Goal: Task Accomplishment & Management: Manage account settings

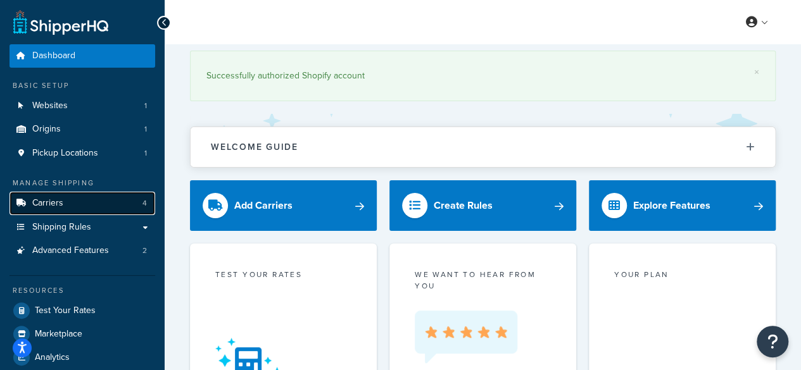
click at [51, 203] on span "Carriers" at bounding box center [47, 203] width 31 height 11
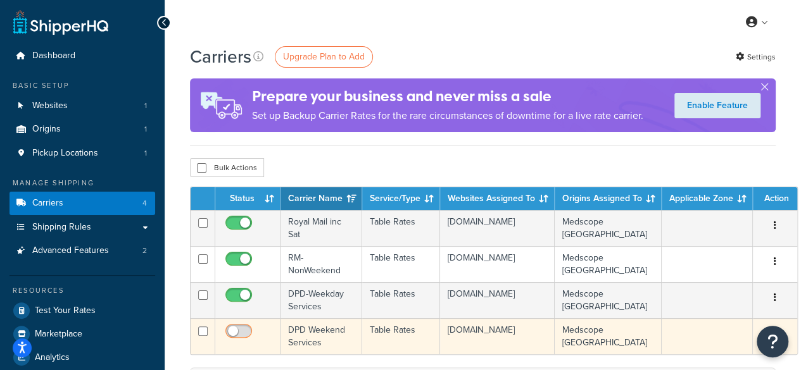
click at [233, 335] on input "checkbox" at bounding box center [240, 335] width 35 height 16
checkbox input "true"
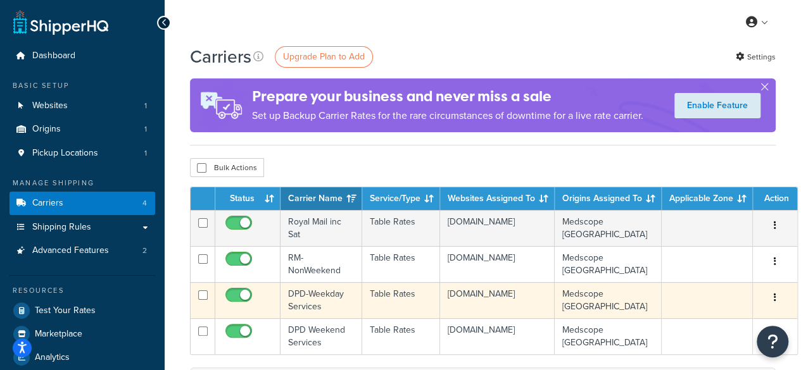
click at [314, 299] on td "DPD-Weekday Services" at bounding box center [321, 300] width 82 height 36
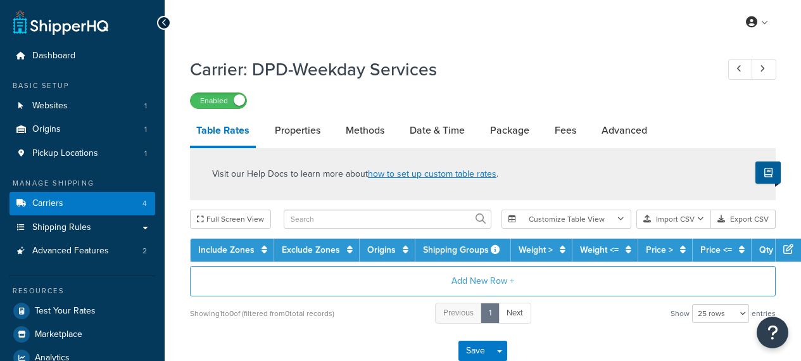
select select "25"
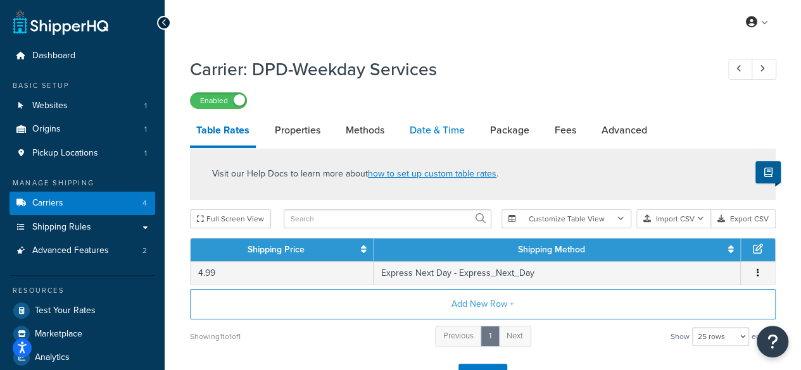
click at [437, 132] on link "Date & Time" at bounding box center [437, 130] width 68 height 30
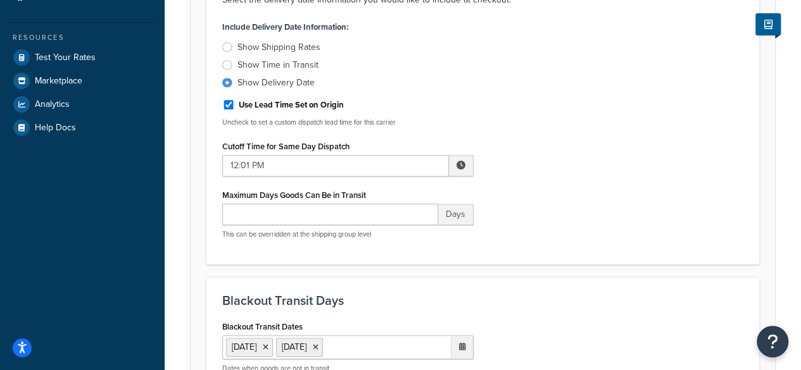
scroll to position [316, 0]
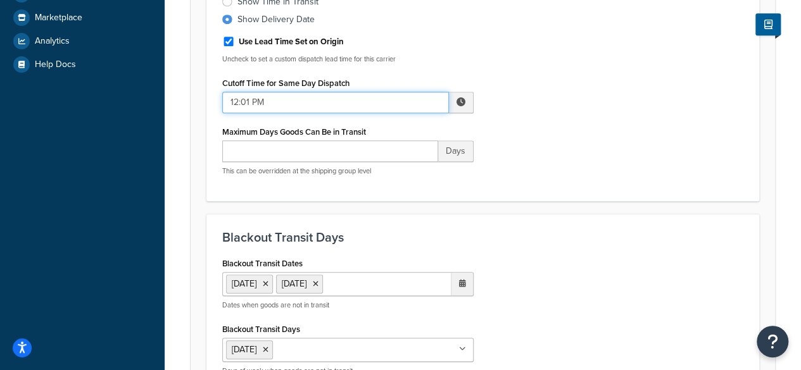
click at [282, 103] on input "12:01 PM" at bounding box center [335, 103] width 227 height 22
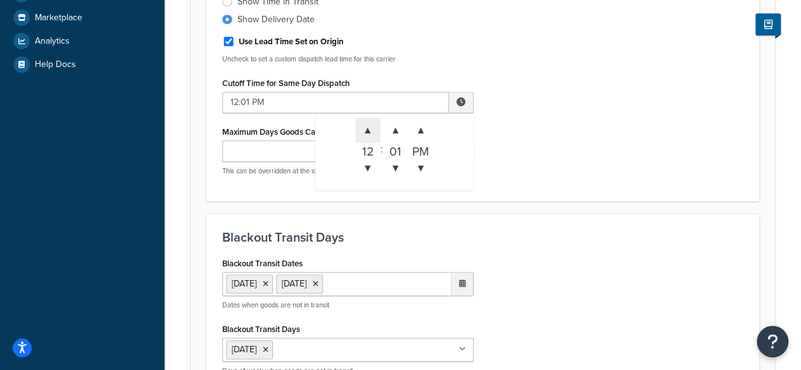
click at [365, 125] on span "▲" at bounding box center [367, 130] width 25 height 25
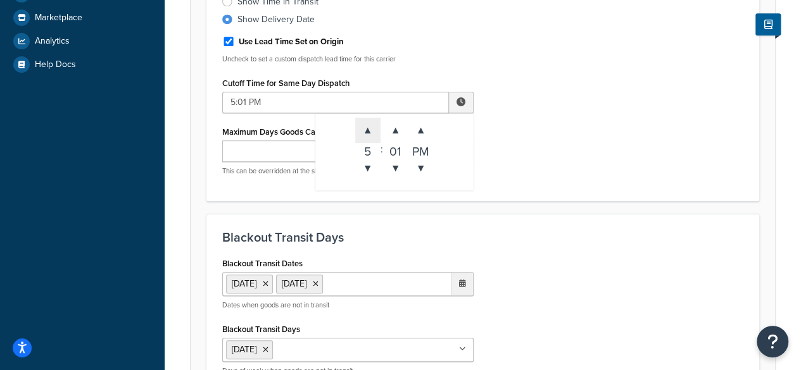
click at [365, 125] on span "▲" at bounding box center [367, 130] width 25 height 25
type input "9:01 PM"
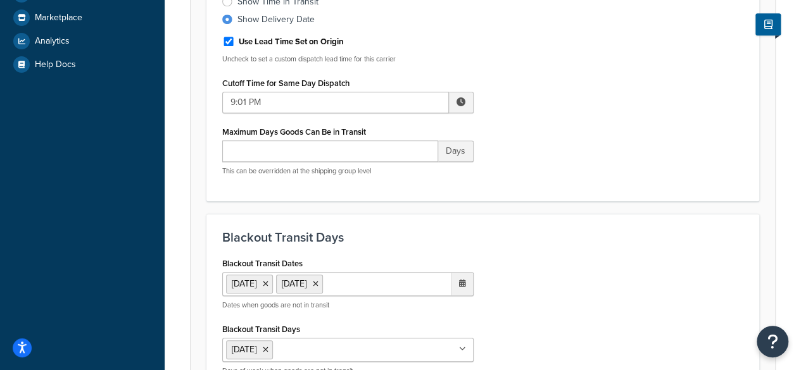
click at [546, 168] on div "Include Delivery Date Information: Show Shipping Rates Show Time in Transit Sho…" at bounding box center [483, 69] width 540 height 231
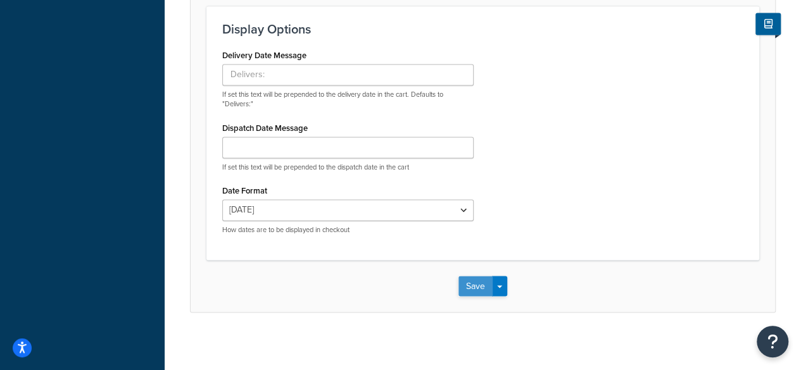
scroll to position [926, 0]
click at [477, 275] on button "Save" at bounding box center [475, 285] width 34 height 20
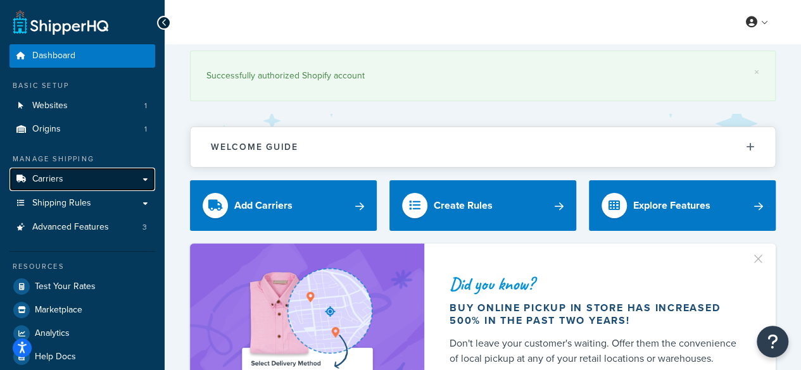
click at [68, 174] on link "Carriers" at bounding box center [82, 179] width 146 height 23
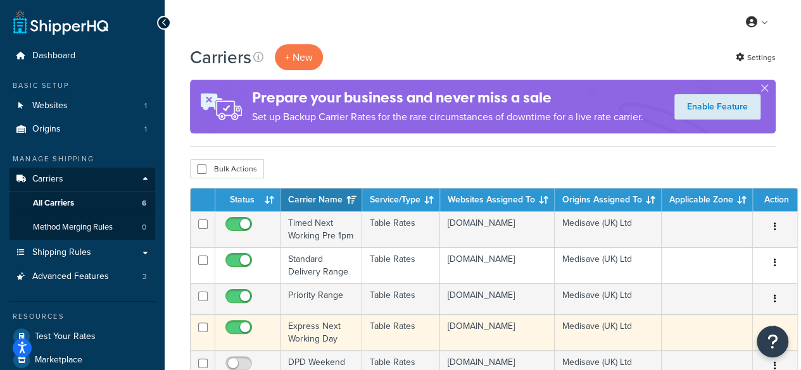
scroll to position [63, 0]
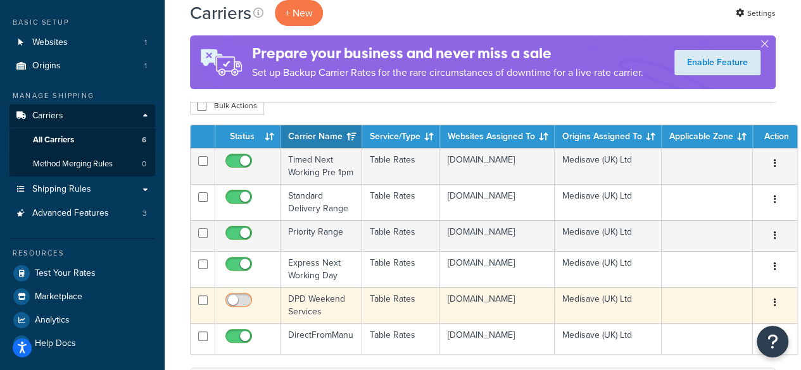
click at [237, 311] on input "checkbox" at bounding box center [240, 304] width 35 height 16
checkbox input "true"
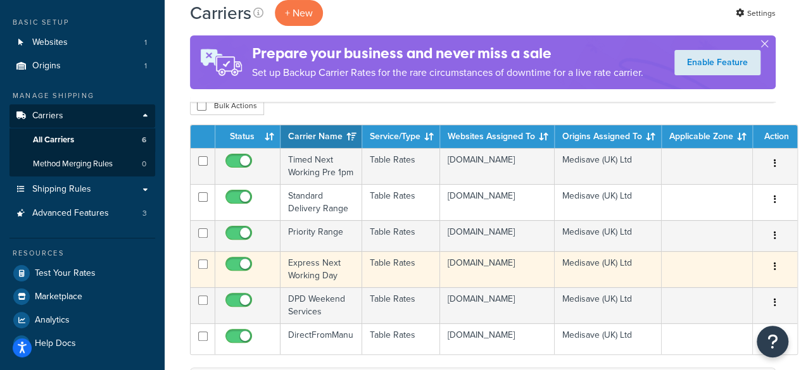
click at [313, 279] on td "Express Next Working Day" at bounding box center [321, 269] width 82 height 36
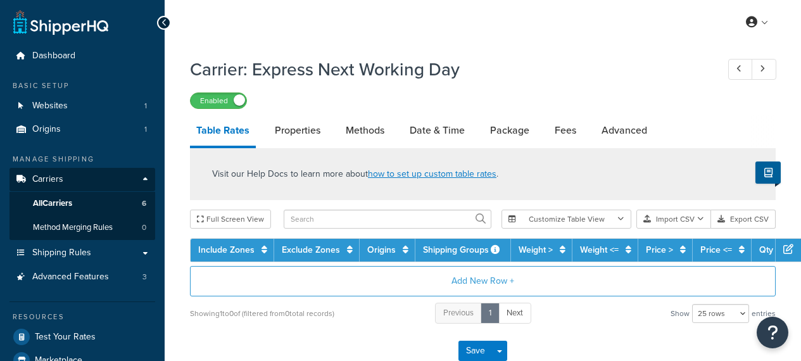
select select "25"
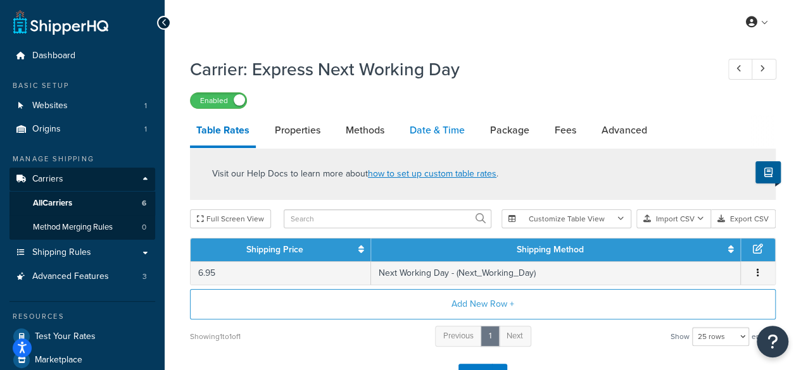
click at [454, 127] on link "Date & Time" at bounding box center [437, 130] width 68 height 30
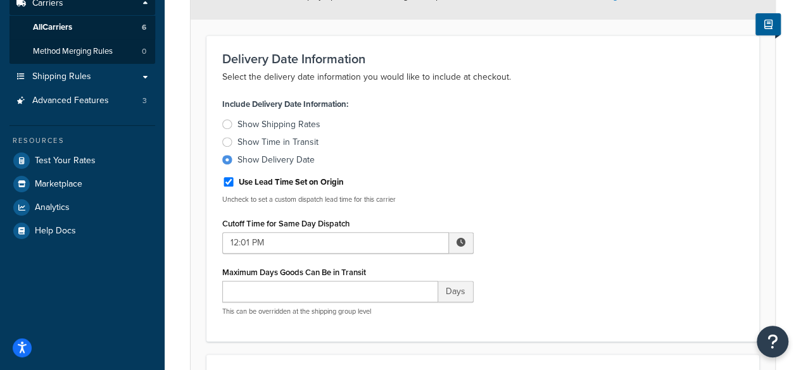
scroll to position [253, 0]
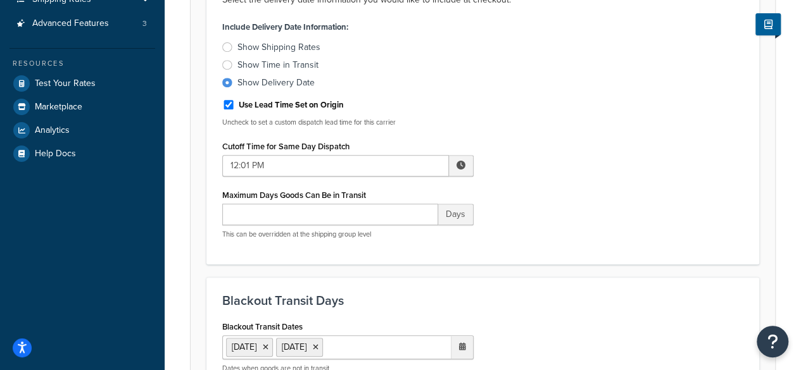
click at [291, 177] on div "Include Delivery Date Information: Show Shipping Rates Show Time in Transit Sho…" at bounding box center [348, 133] width 270 height 231
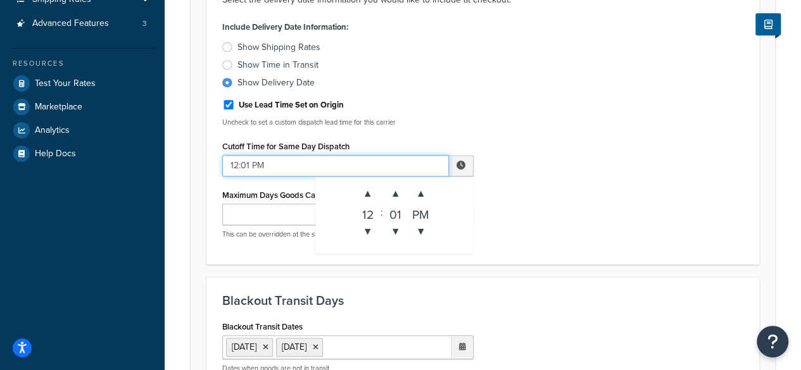
click at [294, 161] on input "12:01 PM" at bounding box center [335, 166] width 227 height 22
click at [359, 193] on span "▲" at bounding box center [367, 193] width 25 height 25
click at [361, 193] on span "▲" at bounding box center [367, 193] width 25 height 25
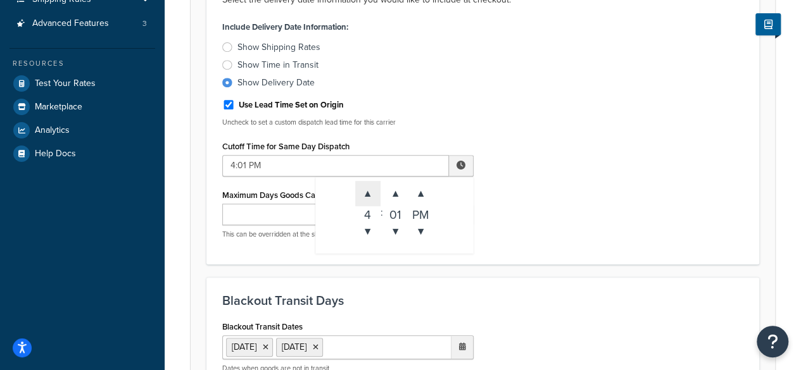
click at [361, 193] on span "▲" at bounding box center [367, 193] width 25 height 25
type input "8:01 PM"
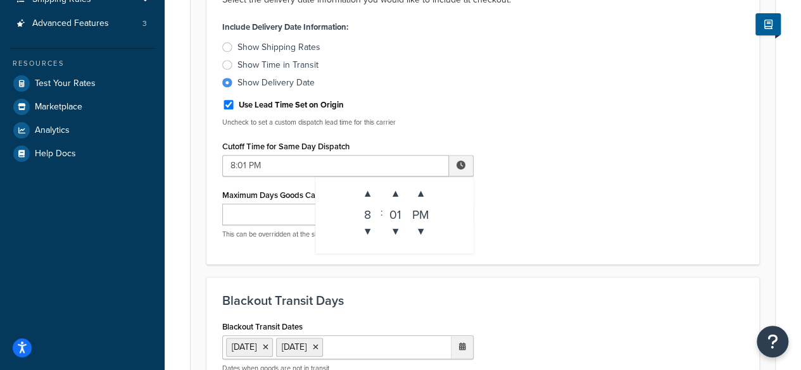
click at [606, 214] on div "Include Delivery Date Information: Show Shipping Rates Show Time in Transit Sho…" at bounding box center [483, 133] width 540 height 231
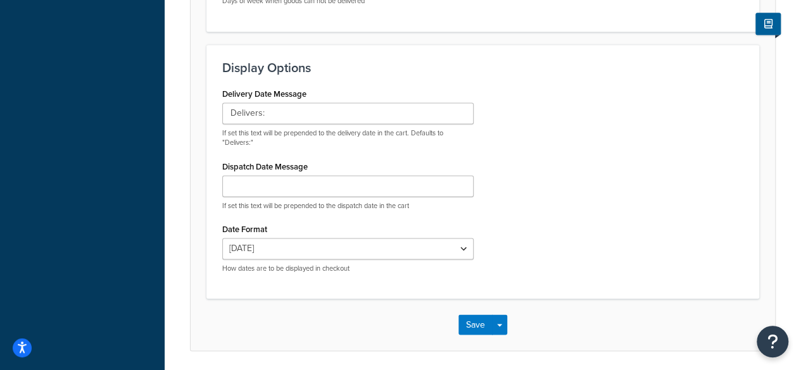
scroll to position [926, 0]
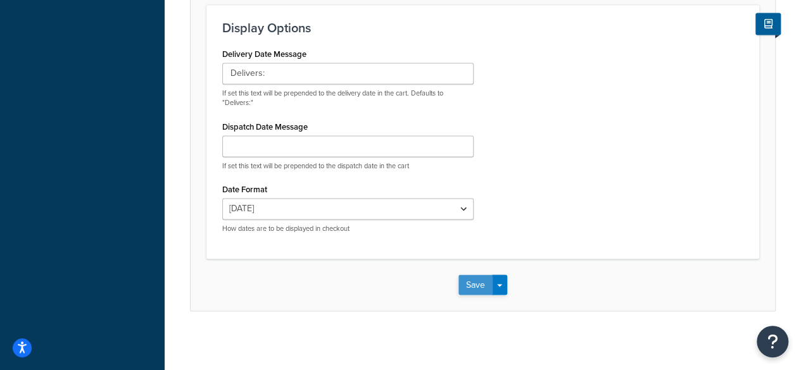
click at [481, 277] on button "Save" at bounding box center [475, 285] width 34 height 20
